Goal: Check status: Check status

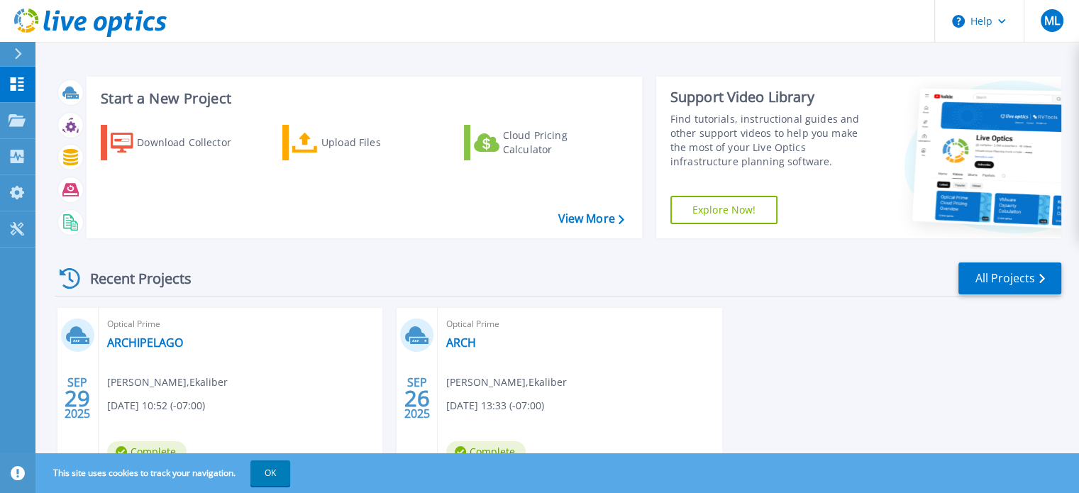
scroll to position [71, 0]
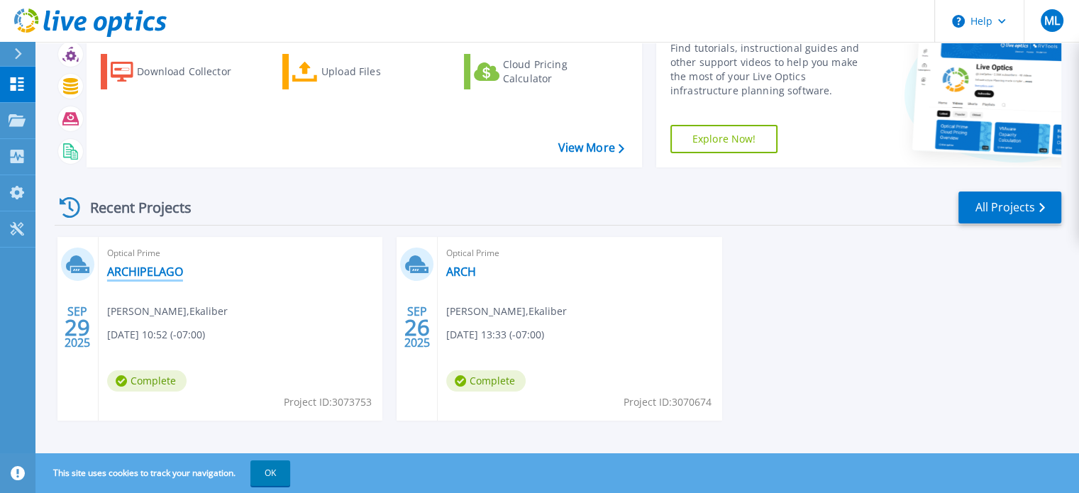
click at [153, 272] on link "ARCHIPELAGO" at bounding box center [145, 272] width 76 height 14
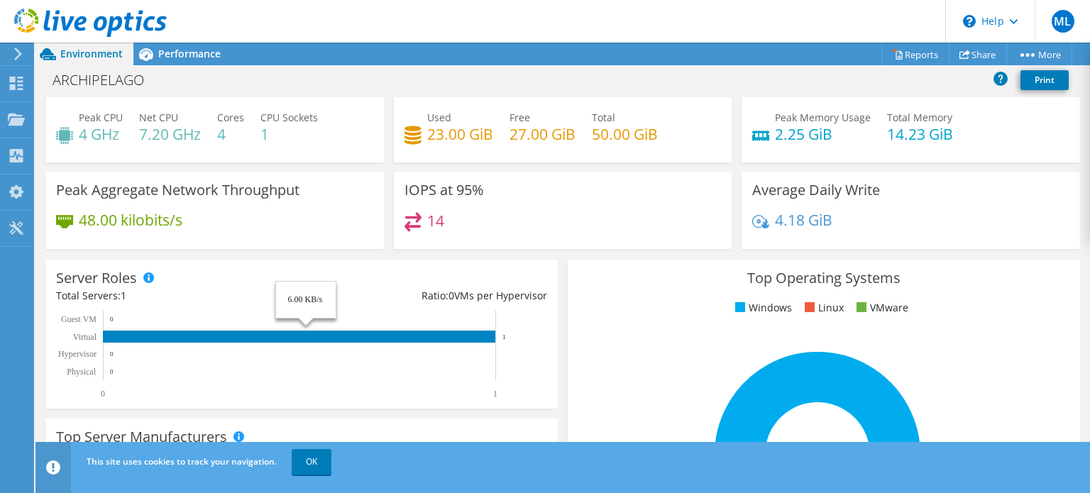
scroll to position [71, 0]
click at [1056, 25] on span "ML" at bounding box center [1062, 21] width 23 height 23
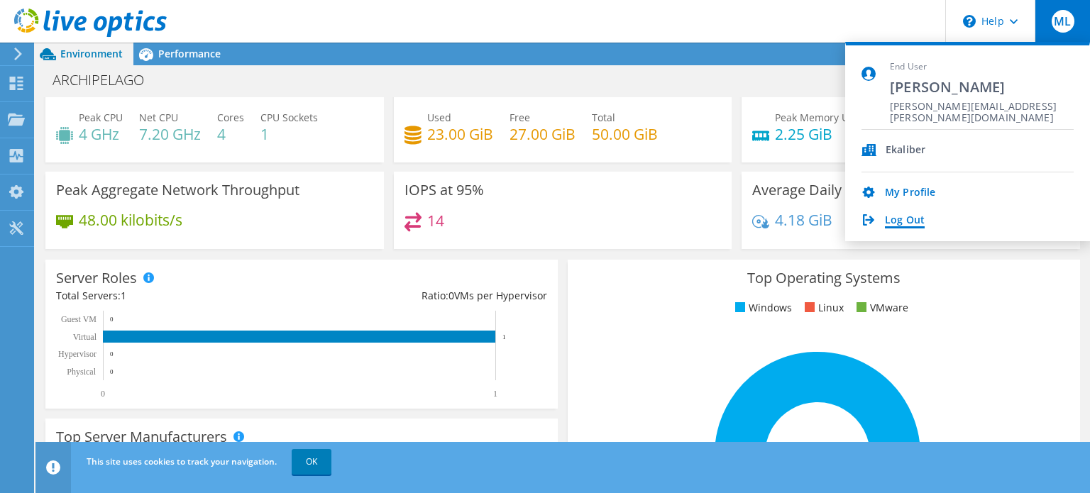
click at [902, 218] on link "Log Out" at bounding box center [905, 220] width 40 height 13
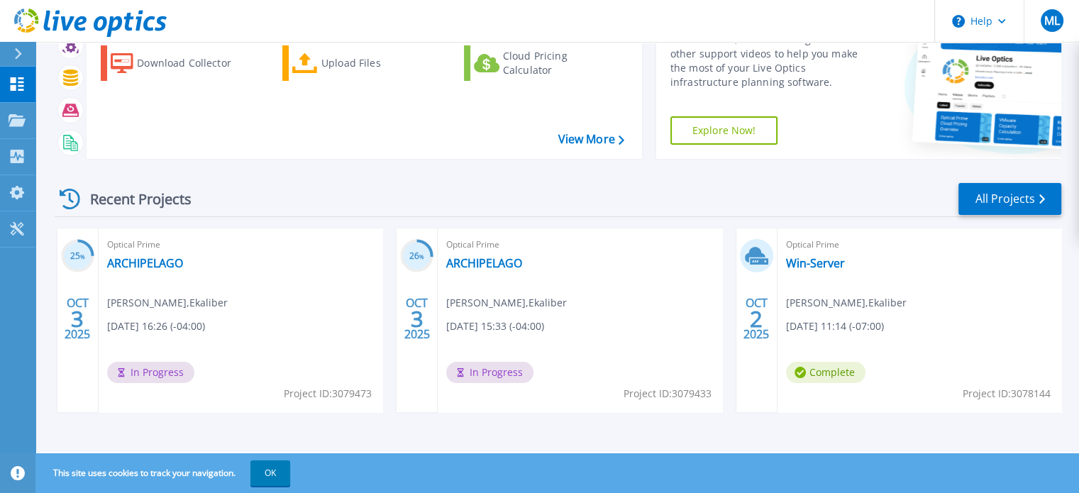
scroll to position [80, 0]
click at [125, 258] on link "ARCHIPELAGO" at bounding box center [145, 262] width 76 height 14
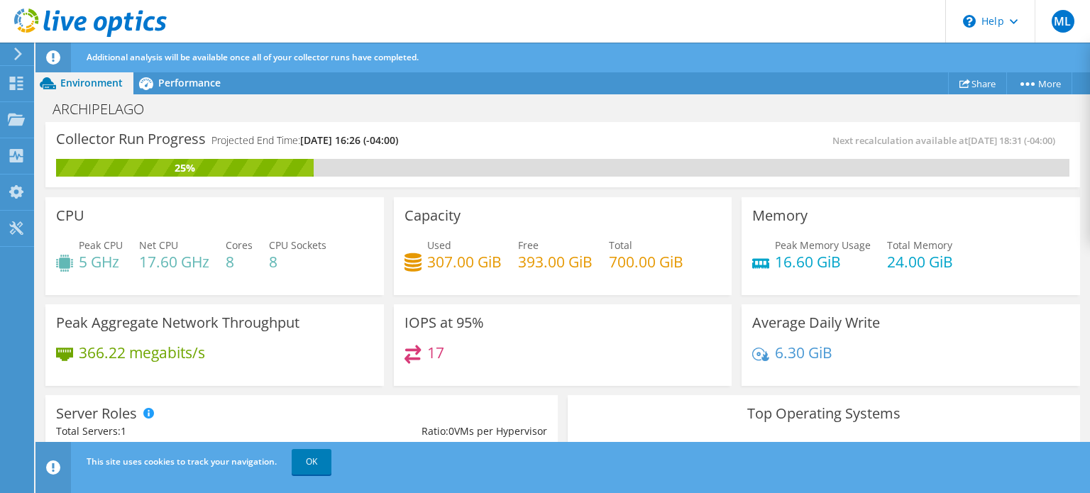
scroll to position [284, 0]
drag, startPoint x: 310, startPoint y: 464, endPoint x: 324, endPoint y: 429, distance: 37.3
click at [311, 465] on link "OK" at bounding box center [312, 462] width 40 height 26
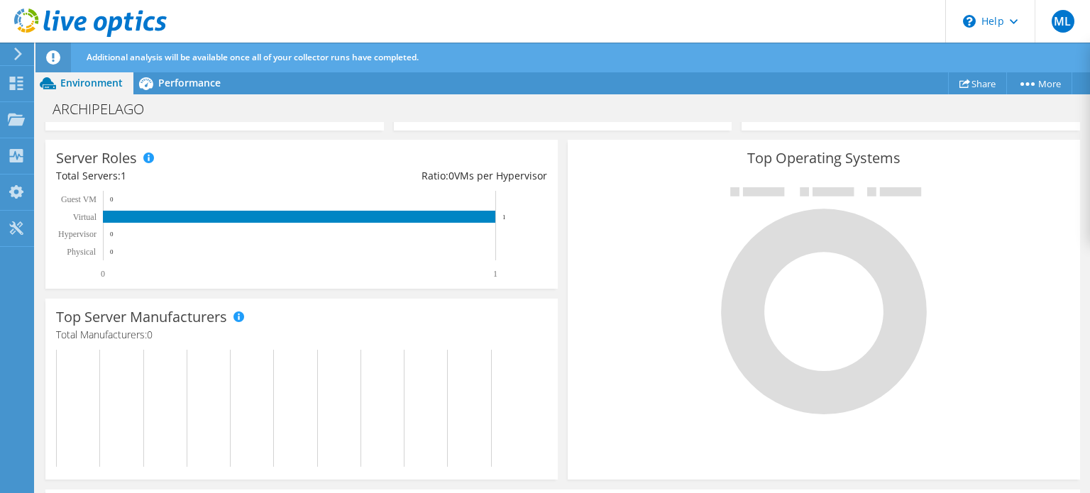
scroll to position [253, 0]
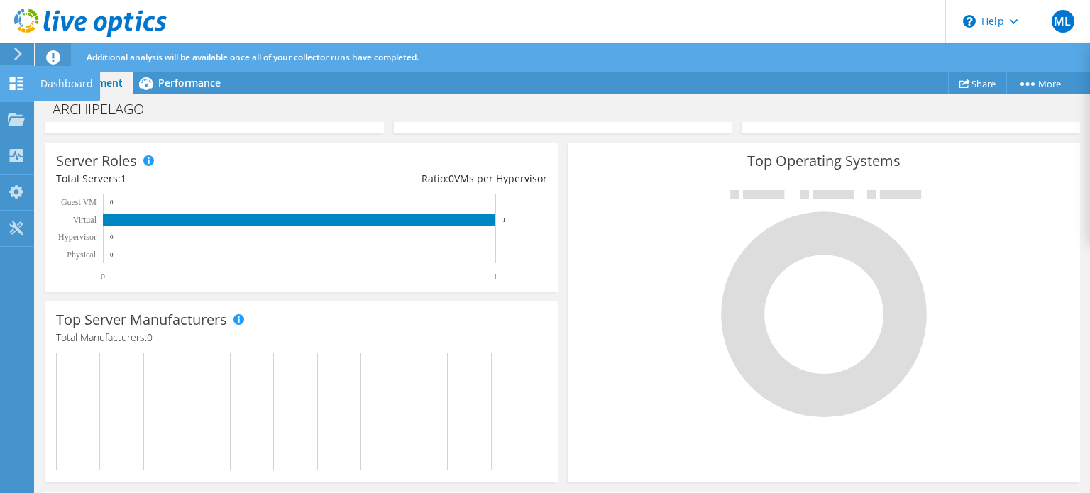
click at [79, 79] on div "Dashboard" at bounding box center [66, 83] width 67 height 35
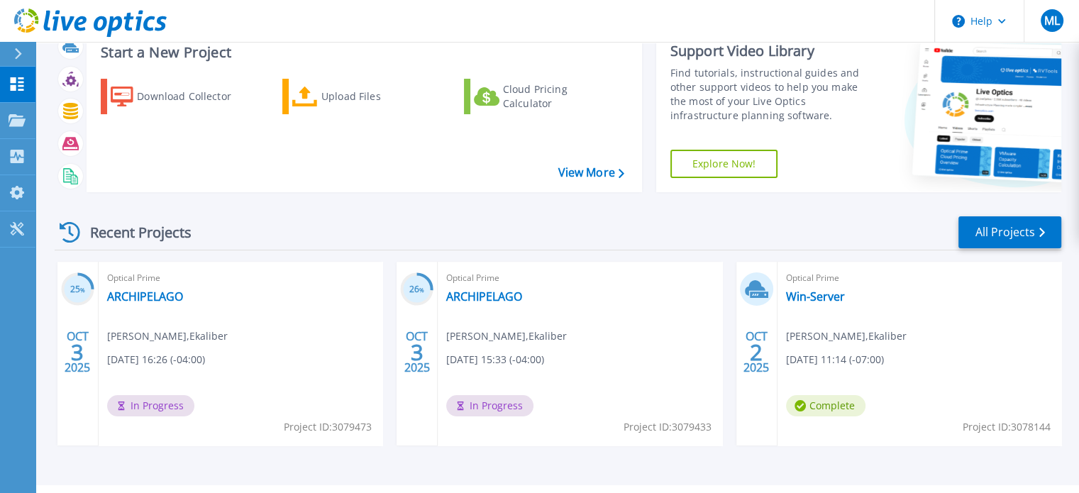
scroll to position [71, 0]
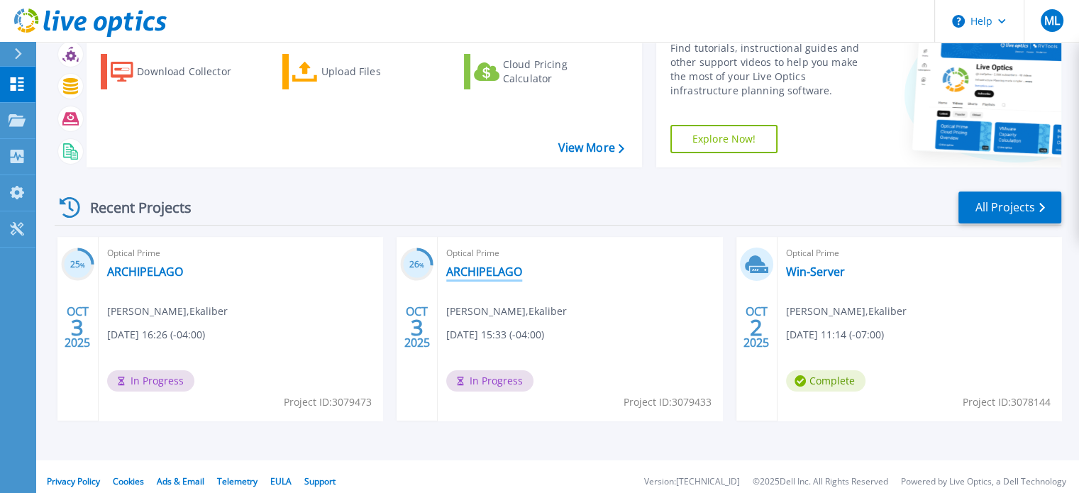
click at [463, 266] on link "ARCHIPELAGO" at bounding box center [484, 272] width 76 height 14
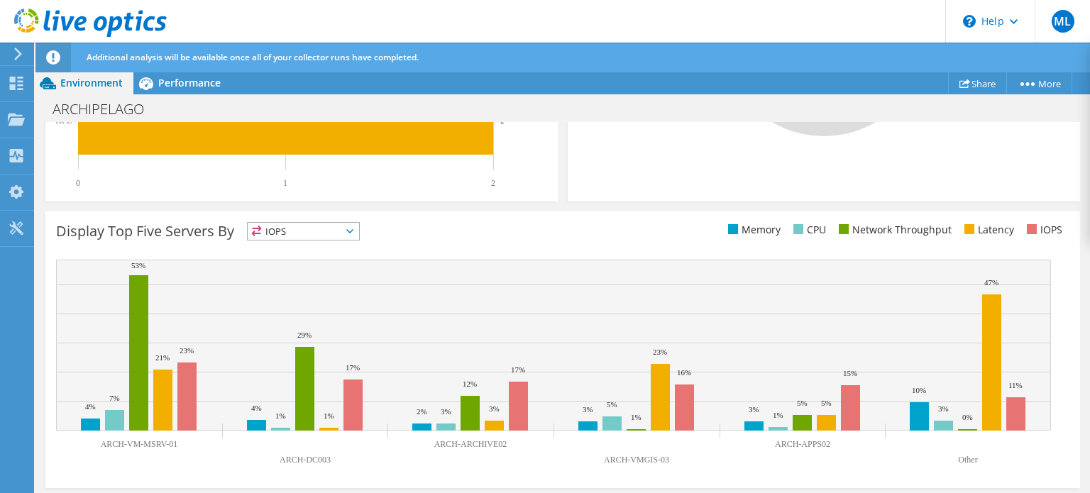
scroll to position [536, 0]
